Goal: Check status

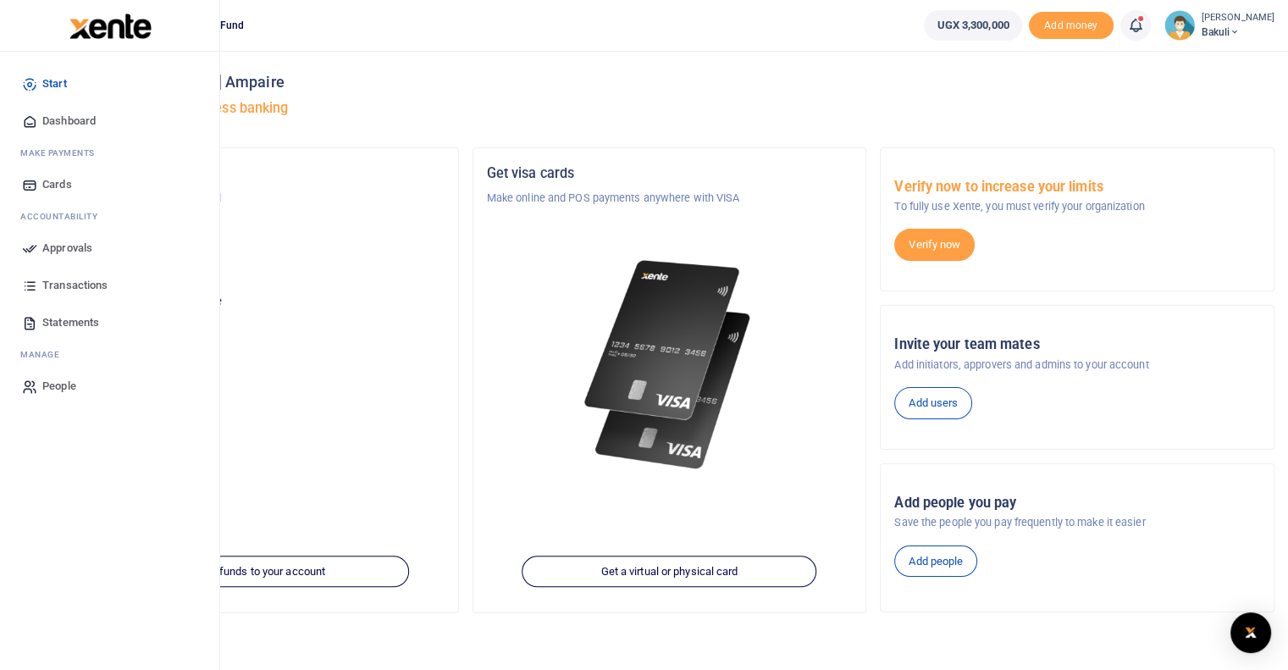
click at [29, 257] on link "Approvals" at bounding box center [110, 247] width 192 height 37
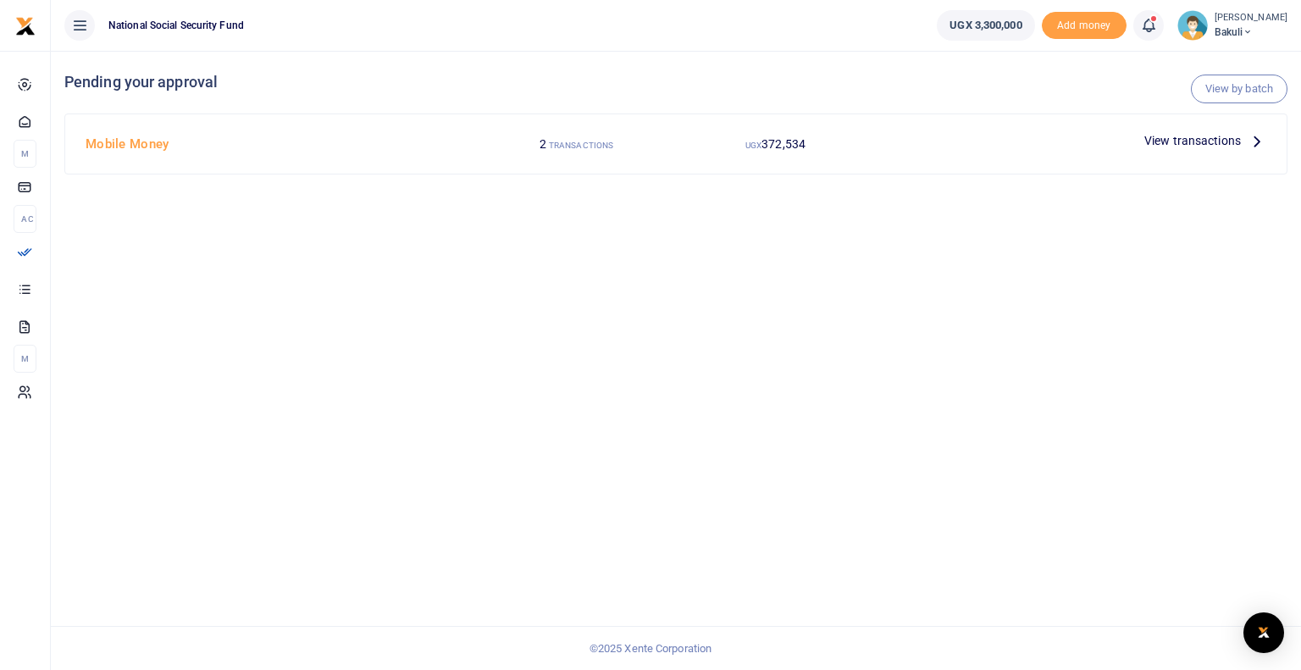
click at [1192, 143] on span "View transactions" at bounding box center [1192, 140] width 97 height 19
